Goal: Task Accomplishment & Management: Manage account settings

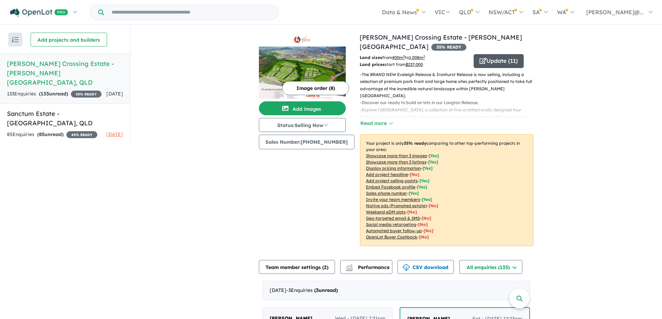
click at [497, 54] on button "Update ( 11 )" at bounding box center [498, 61] width 50 height 14
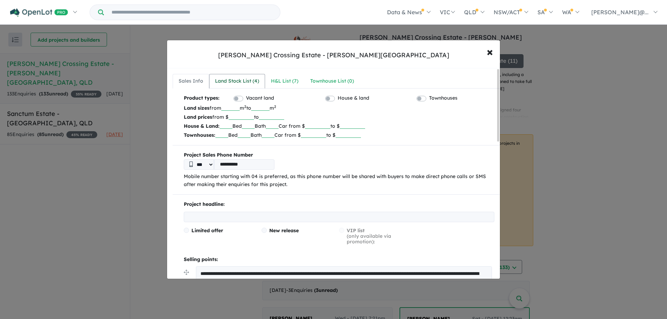
click at [255, 81] on div "Land Stock List ( 4 )" at bounding box center [237, 81] width 44 height 8
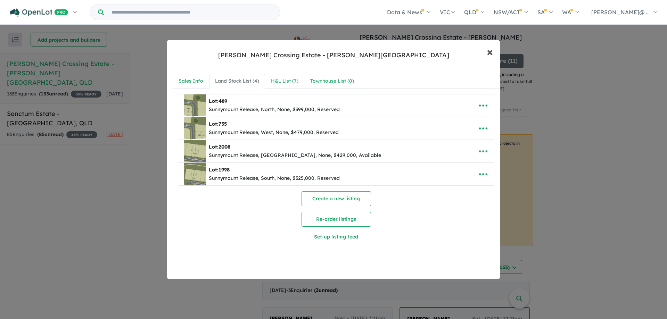
click at [488, 51] on span "×" at bounding box center [490, 51] width 6 height 15
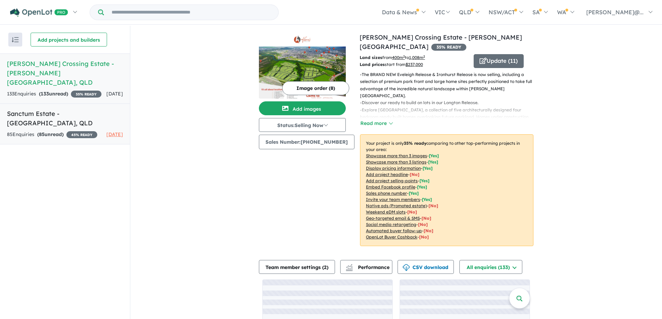
click at [69, 131] on div "85 Enquir ies ( 85 unread) 45 % READY" at bounding box center [52, 135] width 90 height 8
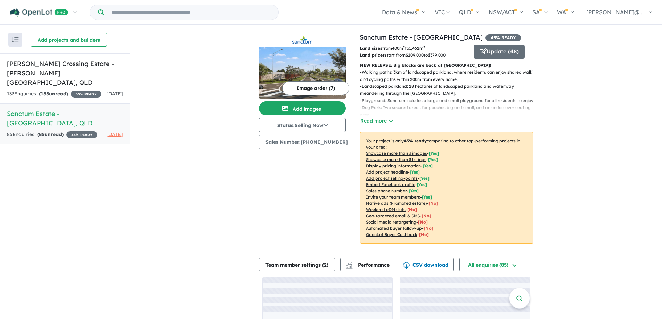
click at [523, 55] on div "Update ( 48 )" at bounding box center [503, 52] width 60 height 14
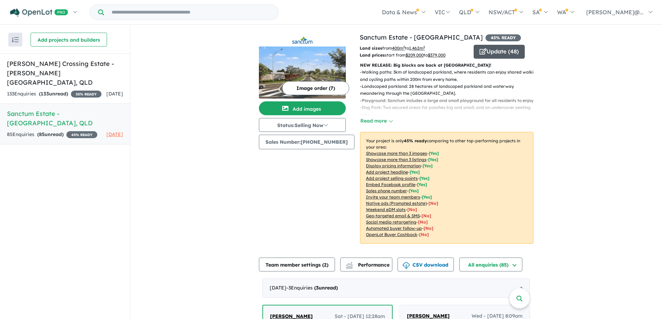
click at [500, 55] on button "Update ( 48 )" at bounding box center [498, 52] width 51 height 14
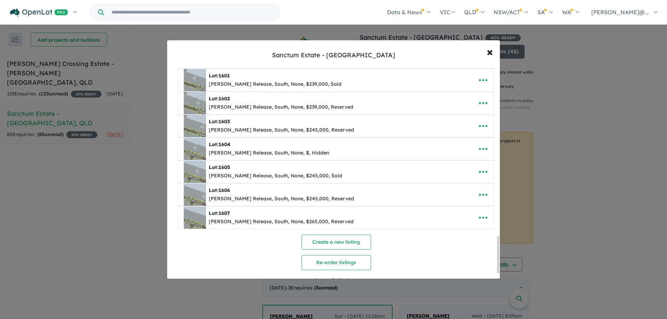
scroll to position [954, 0]
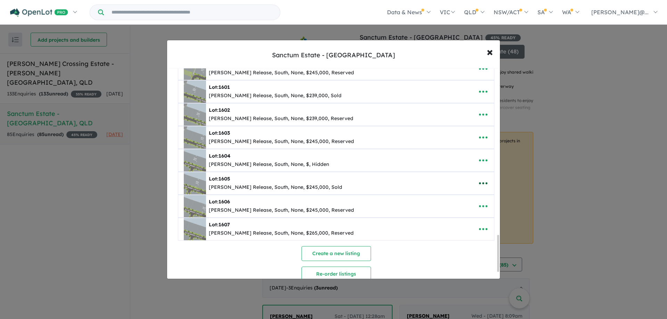
click at [475, 181] on button "button" at bounding box center [483, 183] width 22 height 16
click at [466, 211] on link "Remove" at bounding box center [467, 216] width 51 height 16
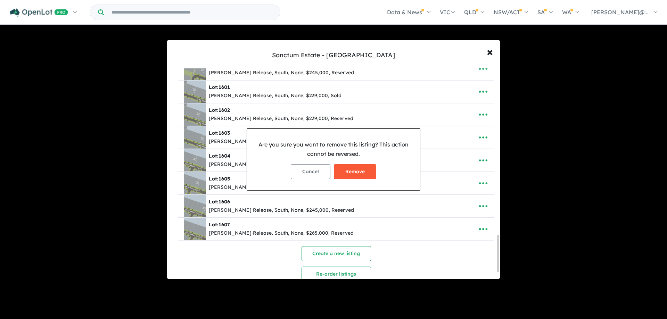
click at [363, 168] on button "Remove" at bounding box center [355, 171] width 42 height 15
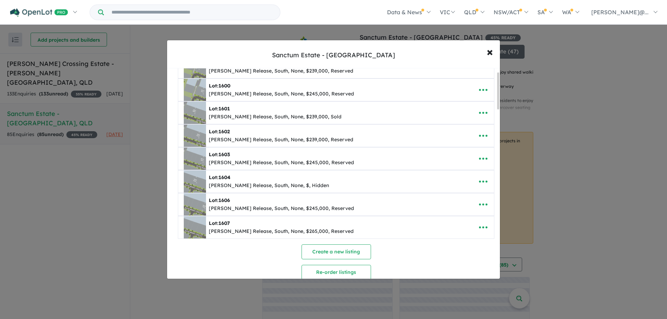
scroll to position [19, 0]
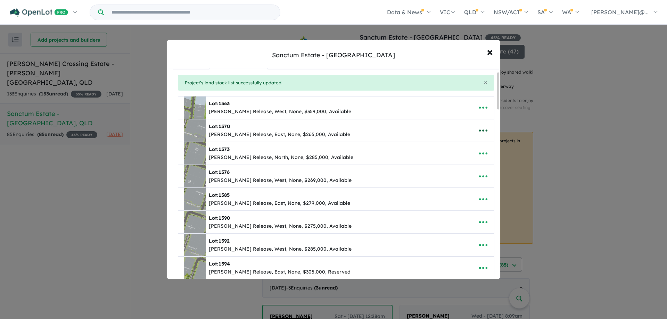
click at [479, 135] on icon "button" at bounding box center [483, 130] width 10 height 10
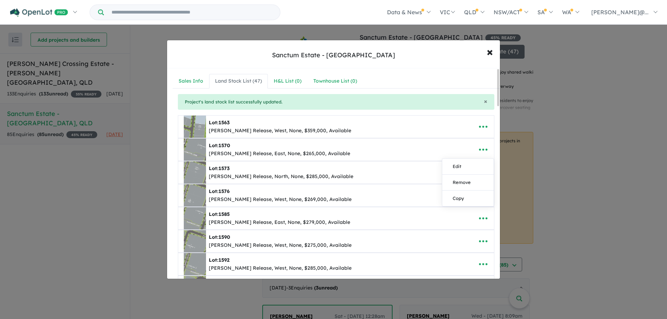
click at [421, 77] on nav "Sales Info Land Stock List ( 47 ) H&L List ( 0 ) Townhouse List ( 0 )" at bounding box center [336, 81] width 327 height 15
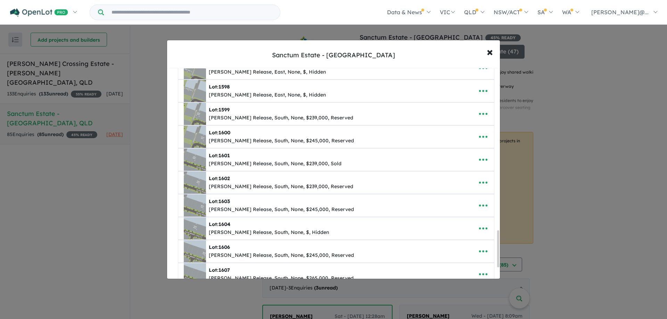
scroll to position [883, 0]
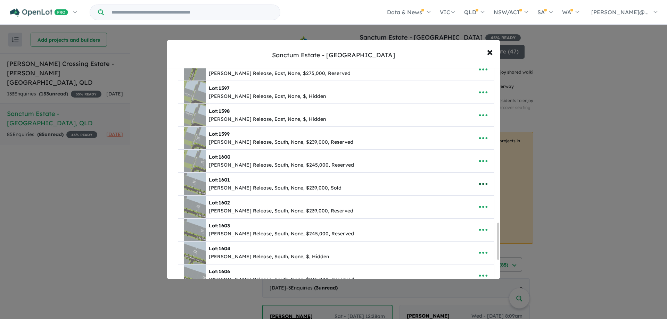
click at [481, 184] on icon "button" at bounding box center [483, 184] width 8 height 2
click at [468, 217] on link "Remove" at bounding box center [467, 217] width 51 height 16
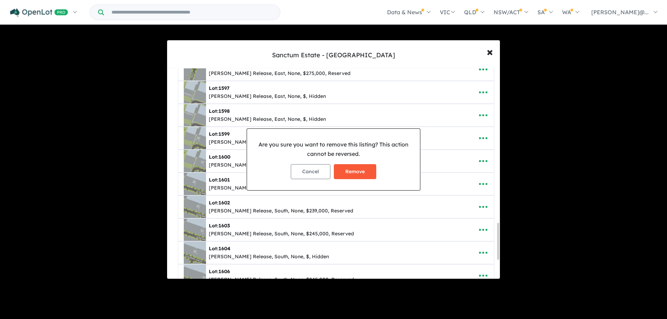
click at [365, 171] on button "Remove" at bounding box center [355, 171] width 42 height 15
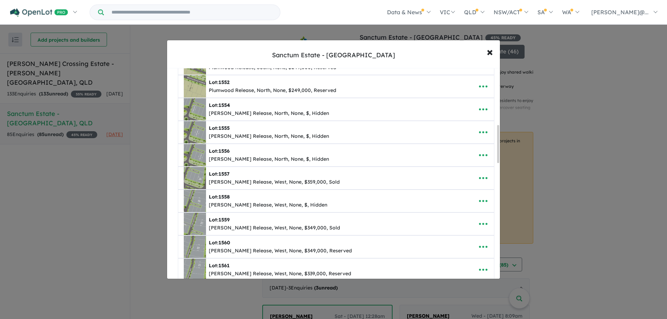
scroll to position [382, 0]
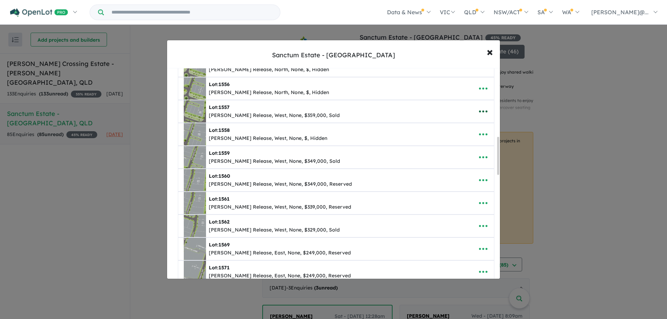
click at [479, 113] on icon "button" at bounding box center [483, 111] width 10 height 10
click at [473, 144] on link "Remove" at bounding box center [467, 145] width 51 height 16
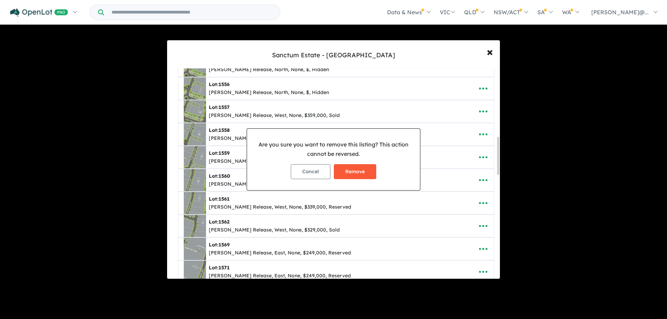
click at [352, 170] on button "Remove" at bounding box center [355, 171] width 42 height 15
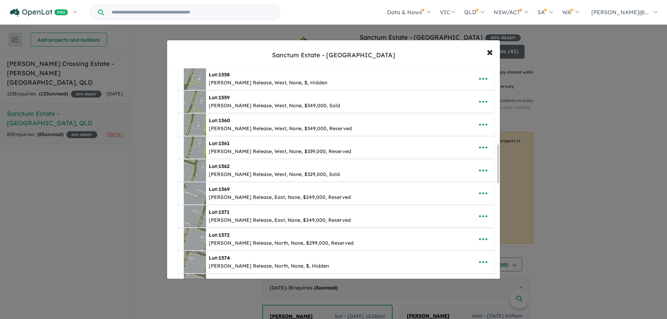
scroll to position [417, 0]
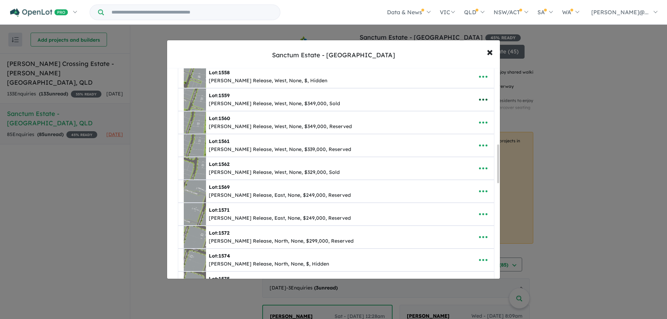
click at [480, 100] on icon "button" at bounding box center [483, 100] width 8 height 2
click at [471, 133] on link "Remove" at bounding box center [467, 133] width 51 height 16
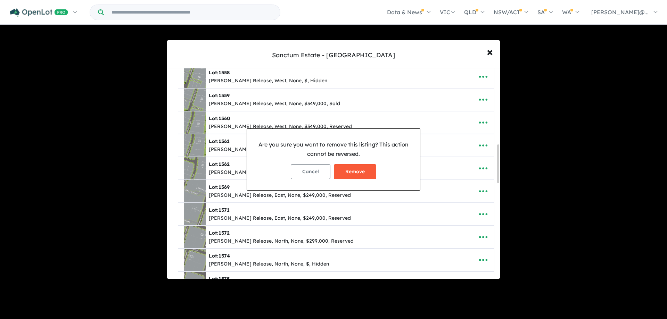
click at [339, 175] on button "Remove" at bounding box center [355, 171] width 42 height 15
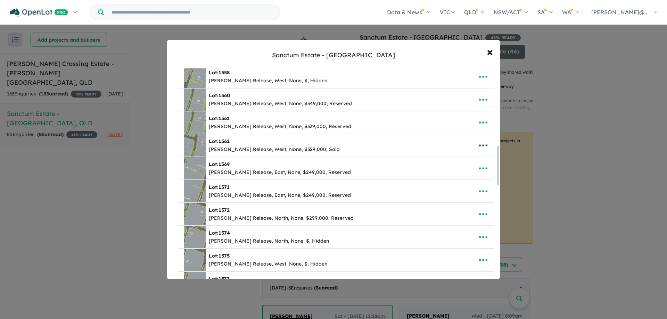
click at [483, 147] on icon "button" at bounding box center [483, 145] width 10 height 10
click at [473, 182] on link "Remove" at bounding box center [467, 179] width 51 height 16
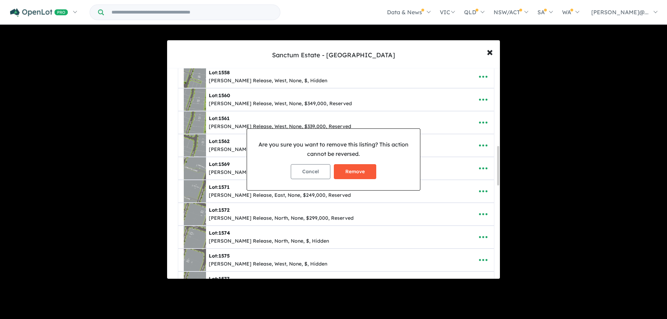
click at [362, 170] on button "Remove" at bounding box center [355, 171] width 42 height 15
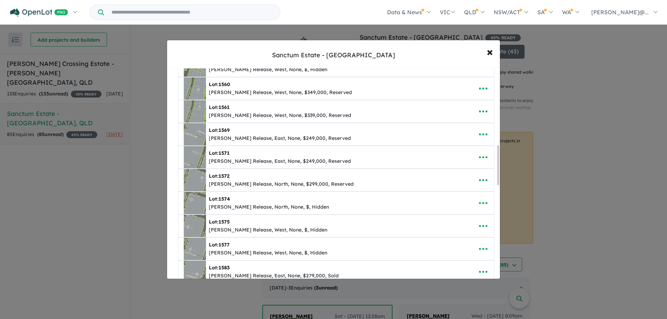
scroll to position [521, 0]
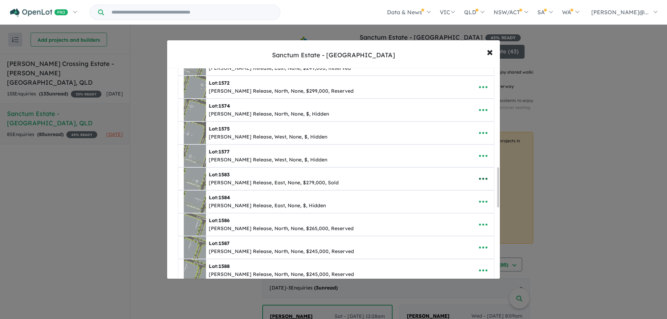
click at [480, 180] on icon "button" at bounding box center [483, 179] width 10 height 10
click at [461, 213] on link "Remove" at bounding box center [467, 212] width 51 height 16
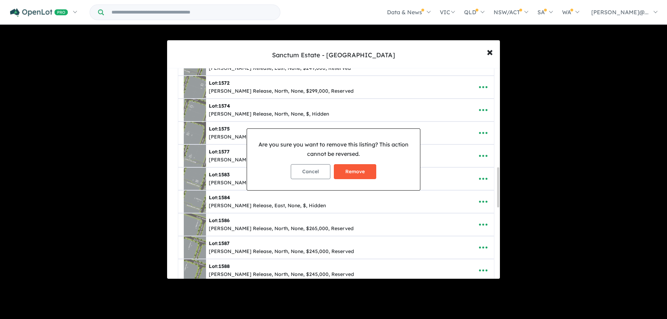
click at [353, 171] on button "Remove" at bounding box center [355, 171] width 42 height 15
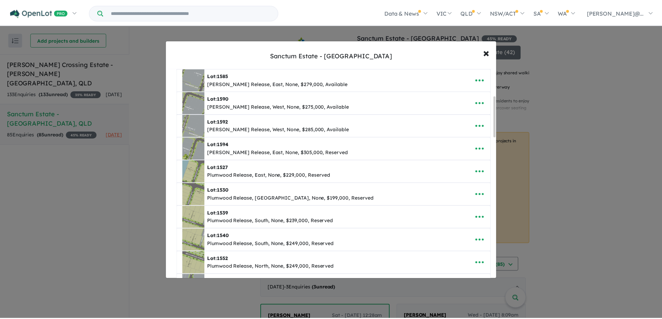
scroll to position [0, 0]
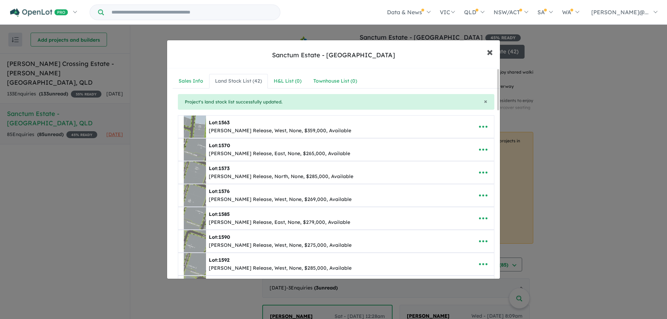
click at [489, 55] on span "×" at bounding box center [490, 51] width 6 height 15
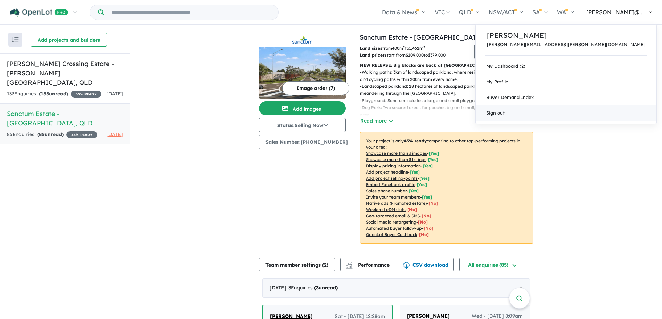
click at [604, 112] on link "Sign out" at bounding box center [566, 113] width 181 height 16
